Goal: Find specific page/section: Find specific page/section

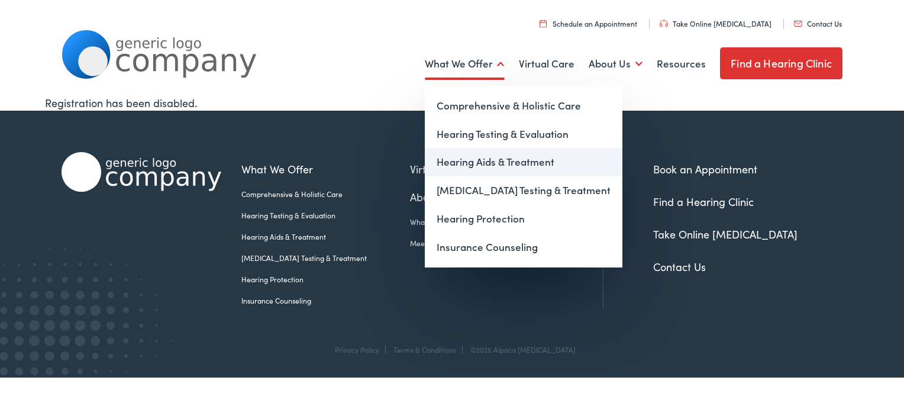
click at [489, 160] on link "Hearing Aids & Treatment" at bounding box center [524, 162] width 198 height 28
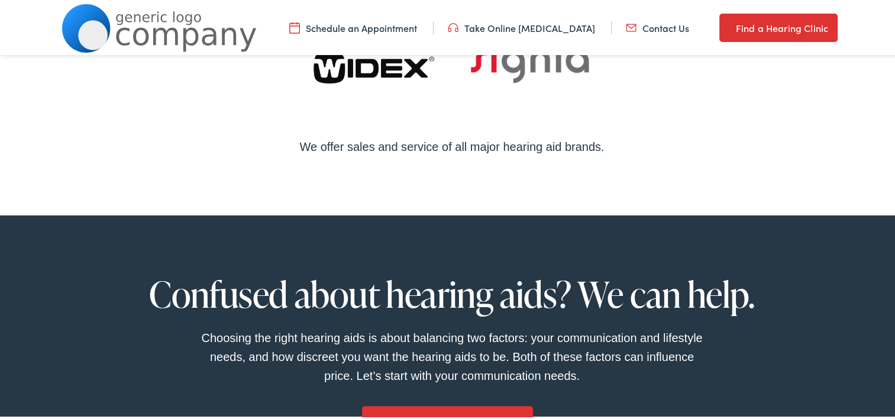
scroll to position [650, 0]
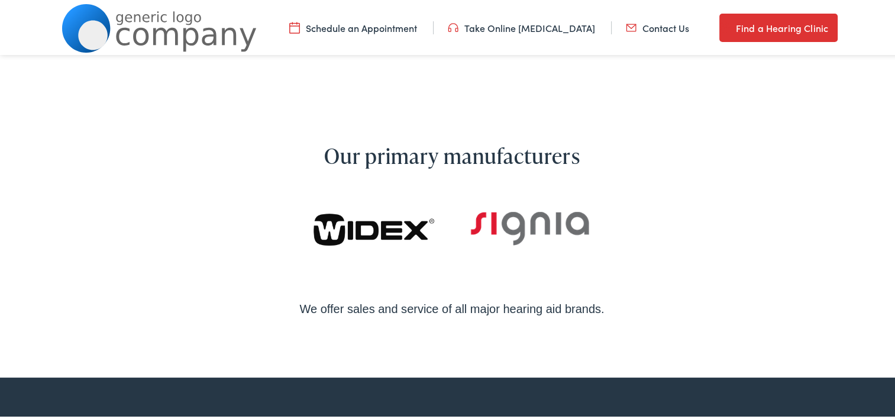
scroll to position [650, 0]
